Goal: Transaction & Acquisition: Purchase product/service

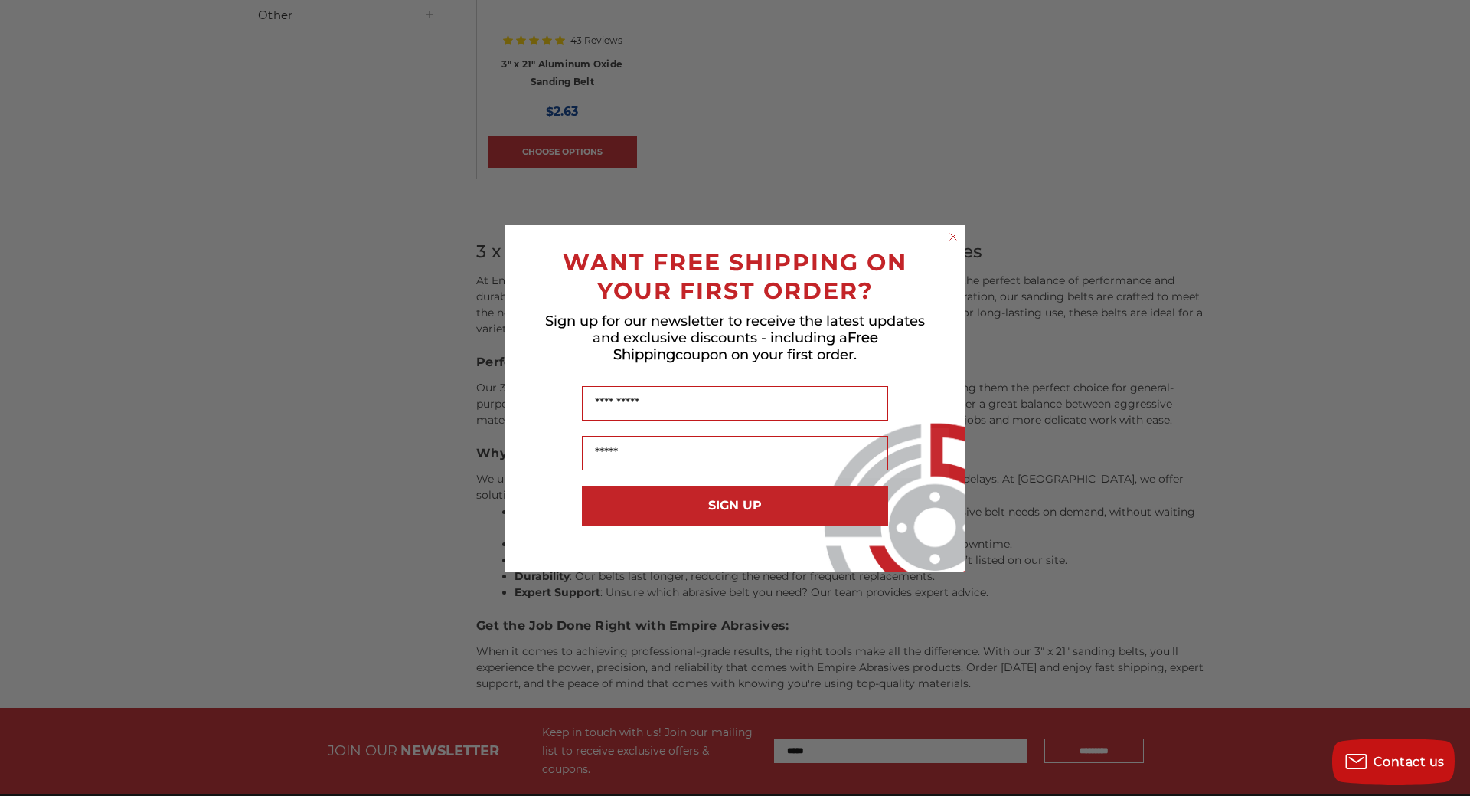
click at [951, 235] on circle "Close dialog" at bounding box center [953, 236] width 15 height 15
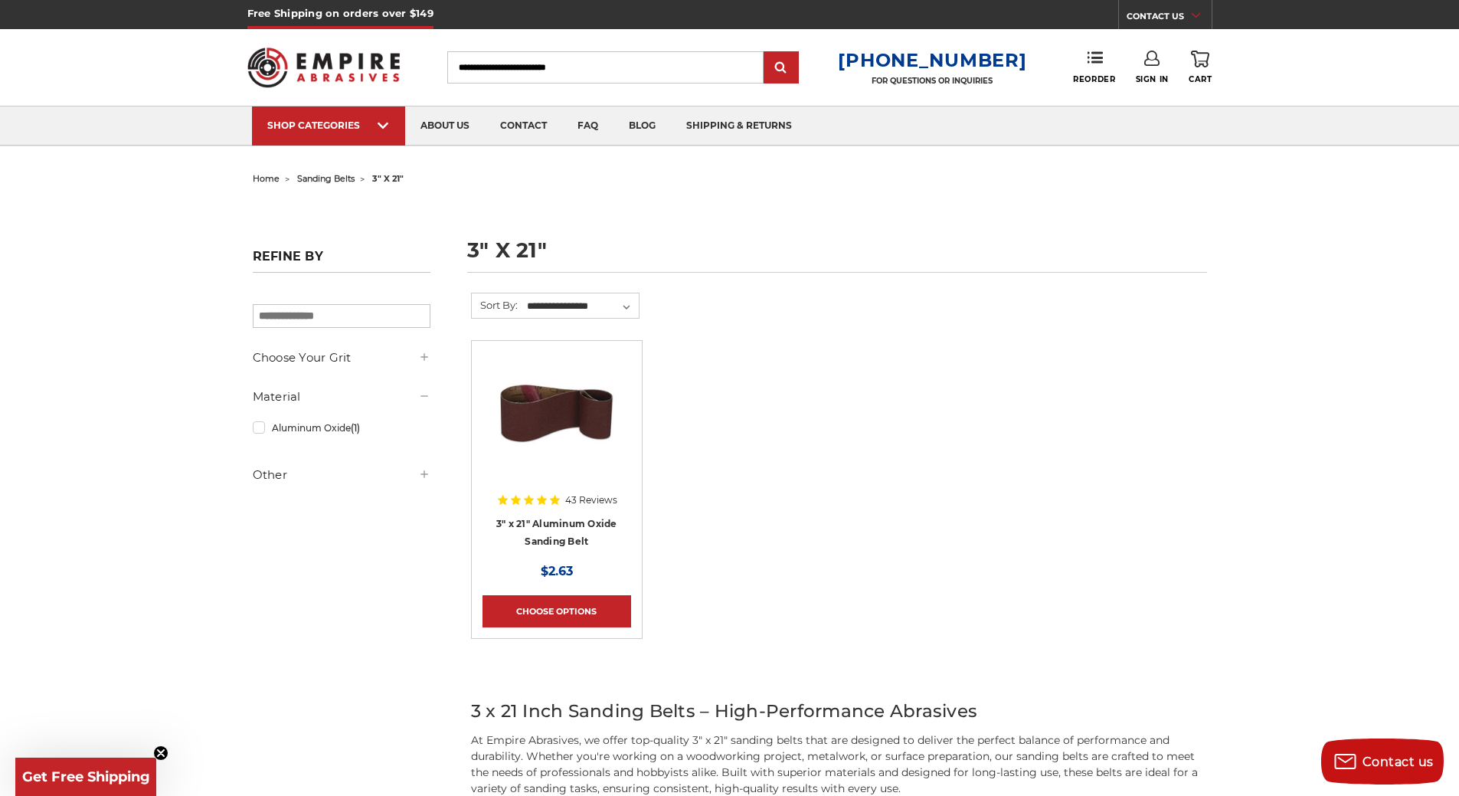
click at [636, 71] on input "Search" at bounding box center [605, 67] width 316 height 32
drag, startPoint x: 636, startPoint y: 67, endPoint x: 312, endPoint y: 20, distance: 326.6
click at [312, 20] on header "Free Shipping on orders over $149 CONTACT US Monday - Friday (excluding holiday…" at bounding box center [729, 73] width 1459 height 146
click at [633, 65] on input "Search" at bounding box center [605, 67] width 316 height 32
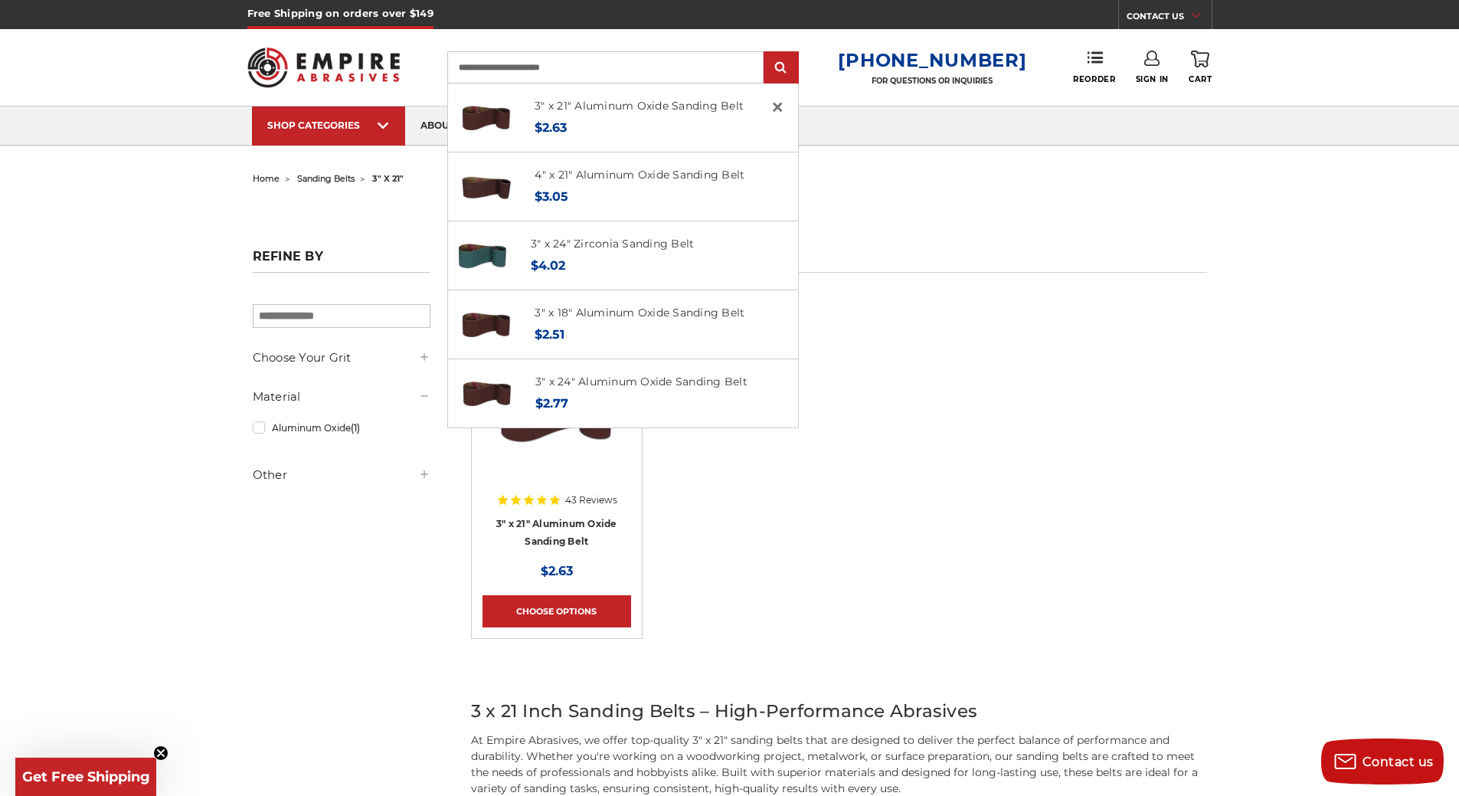
type input "**********"
click at [766, 53] on input "submit" at bounding box center [781, 68] width 31 height 31
